Goal: Check status: Check status

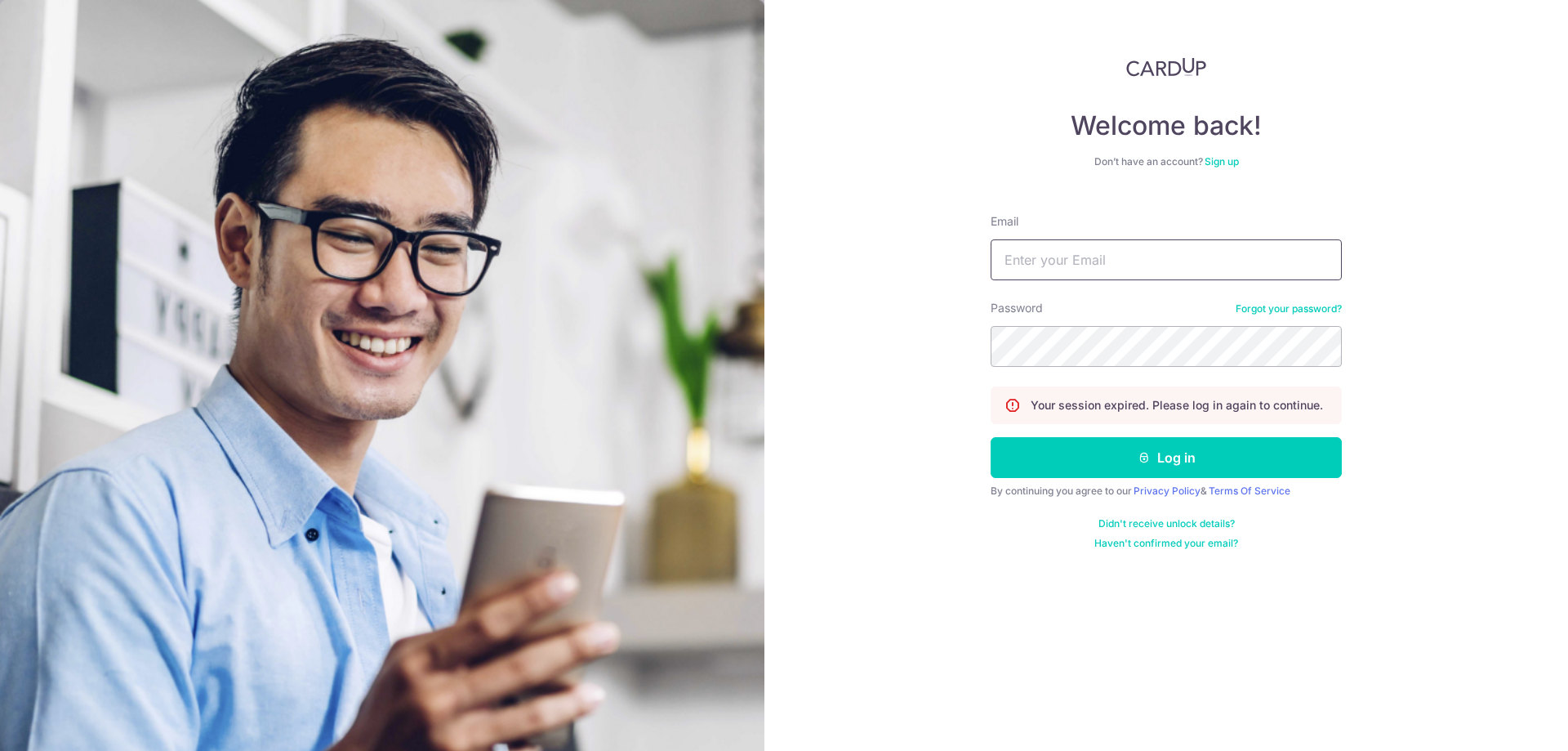
click at [1153, 267] on input "Email" at bounding box center [1166, 260] width 351 height 41
click at [1116, 258] on input "Email" at bounding box center [1166, 260] width 351 height 41
type input "ang-zhikai@outlook.com"
click at [1104, 444] on button "Log in" at bounding box center [1166, 458] width 351 height 41
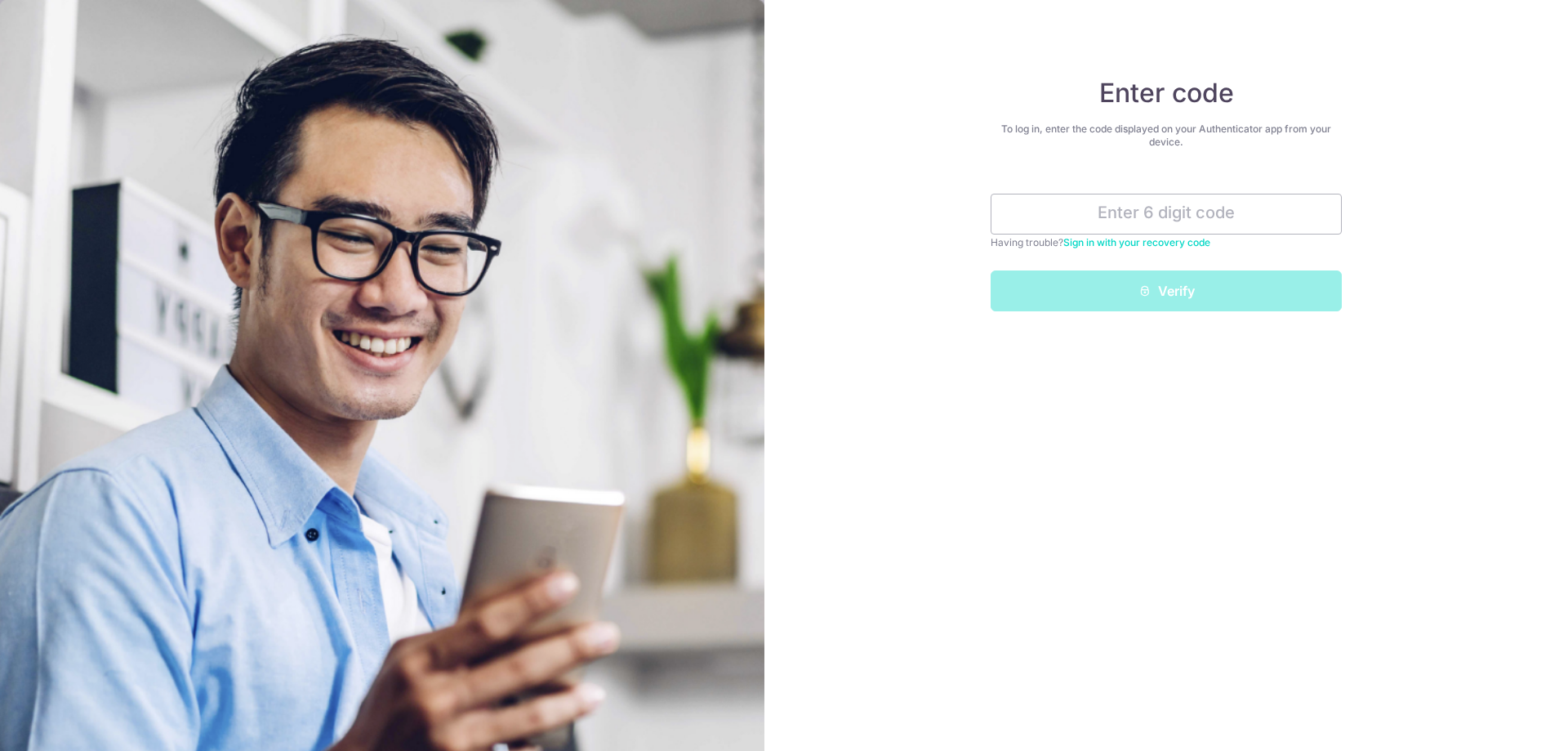
type input "4"
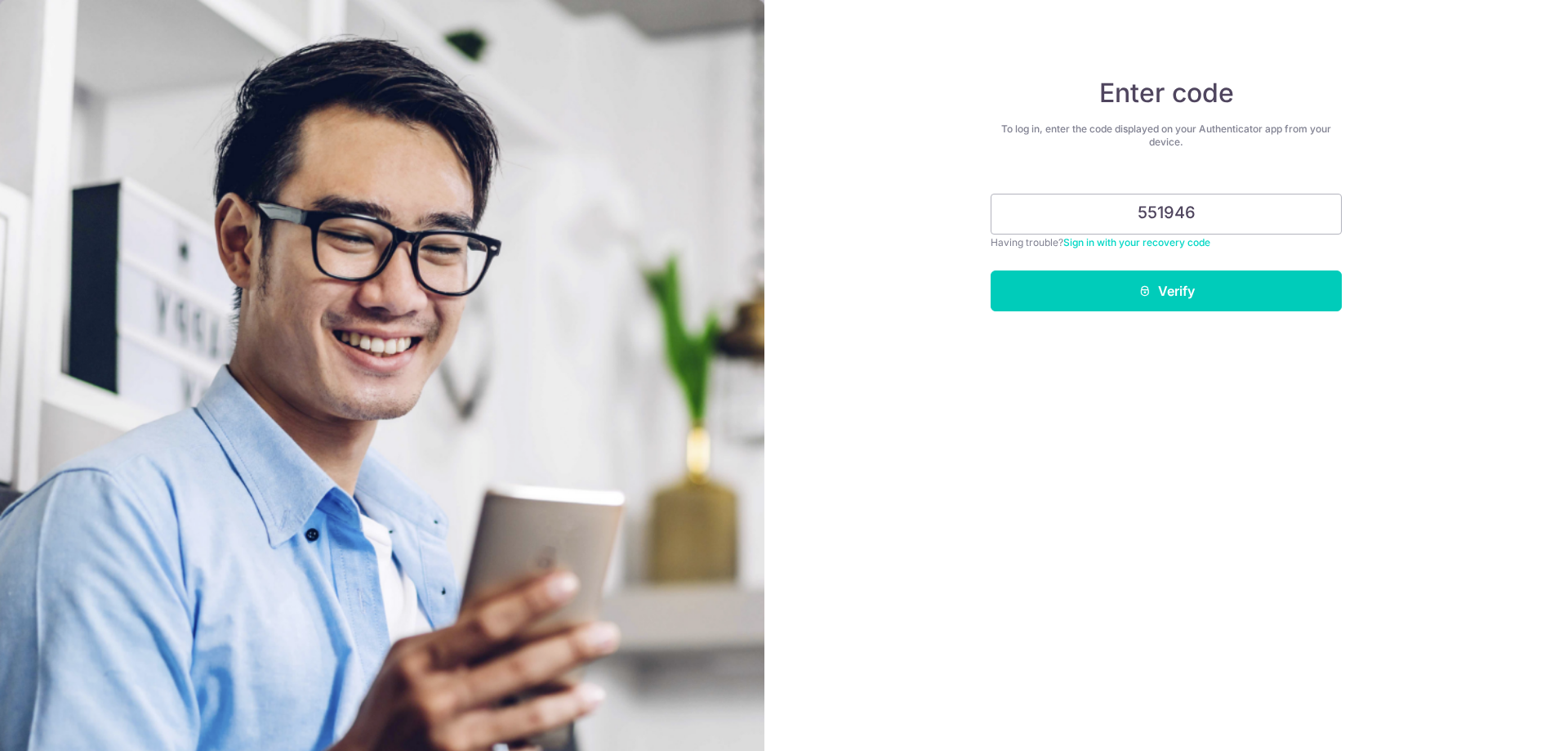
type input "551946"
click at [990, 270] on button "Verify" at bounding box center [1166, 291] width 351 height 41
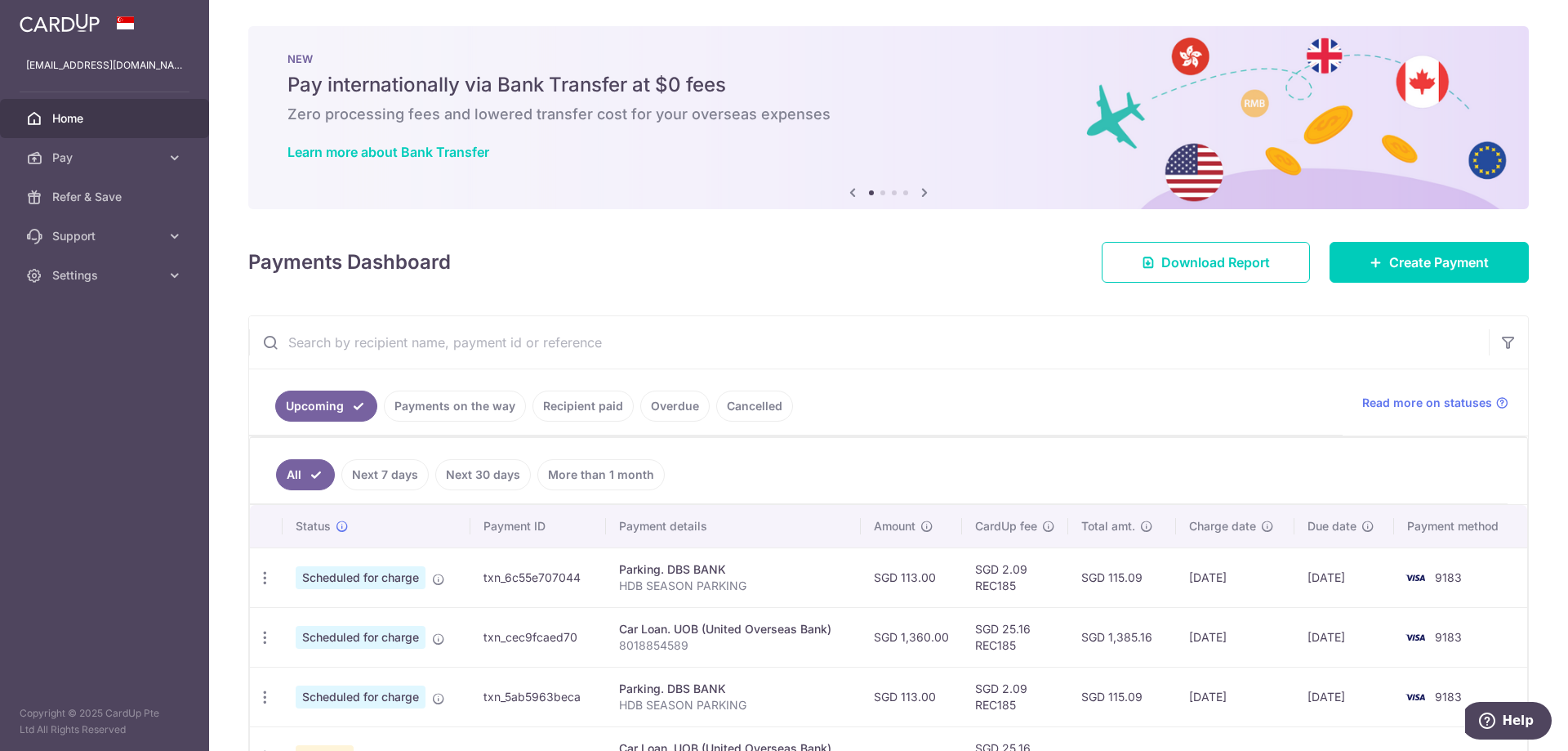
click at [488, 407] on link "Payments on the way" at bounding box center [455, 406] width 142 height 31
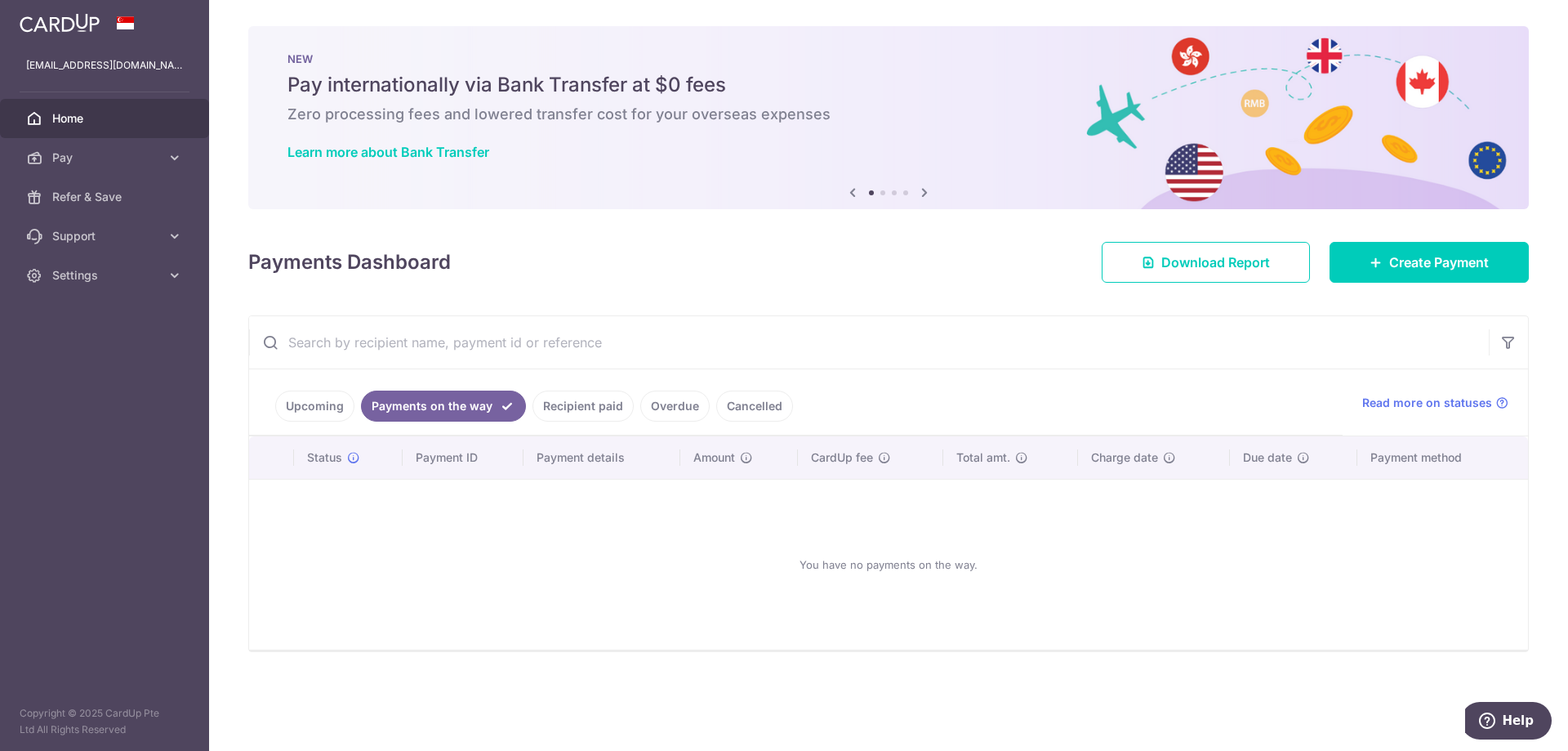
click at [539, 410] on link "Recipient paid" at bounding box center [583, 406] width 101 height 31
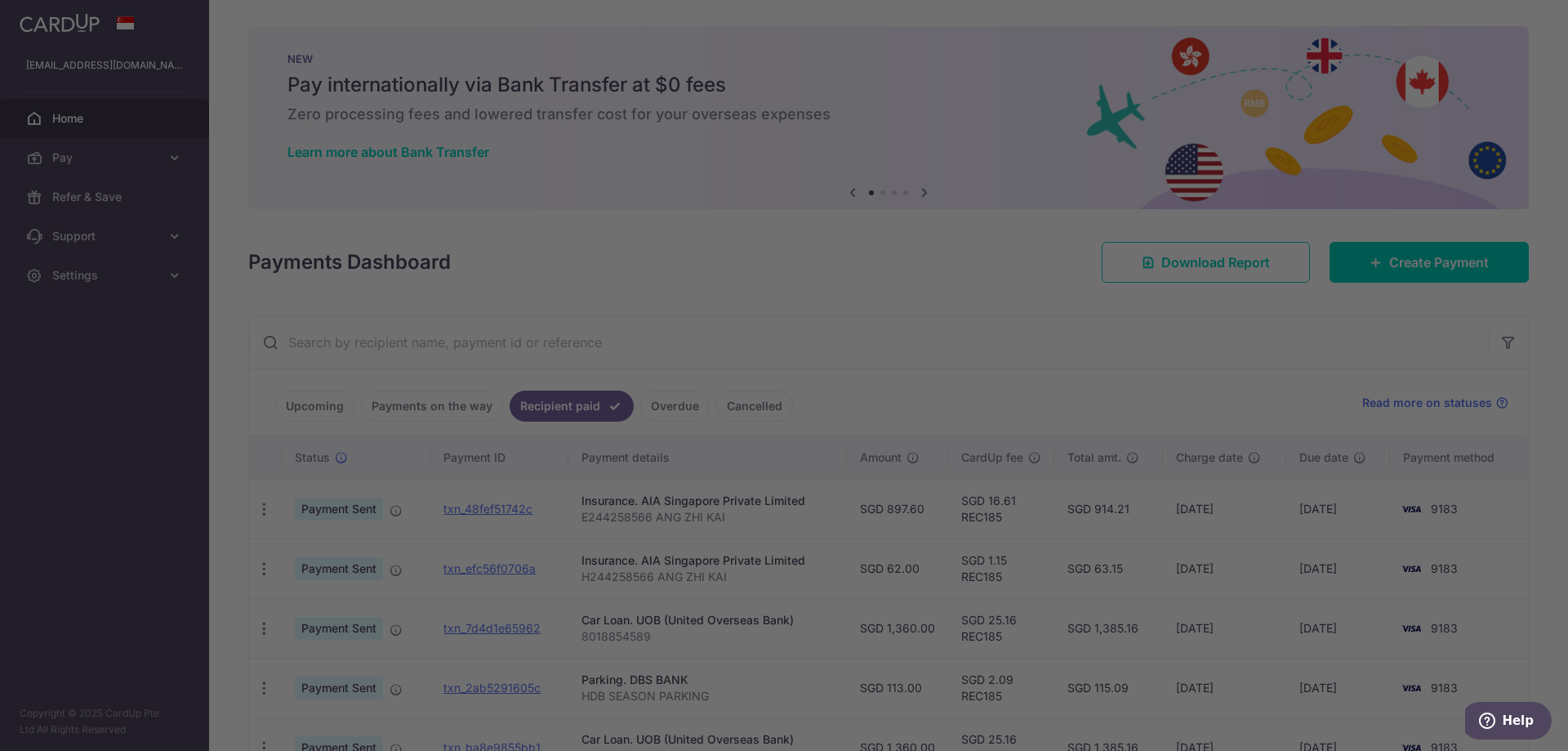
click at [375, 527] on div at bounding box center [792, 379] width 1583 height 758
click at [1201, 417] on div at bounding box center [792, 379] width 1583 height 758
